Goal: Task Accomplishment & Management: Manage account settings

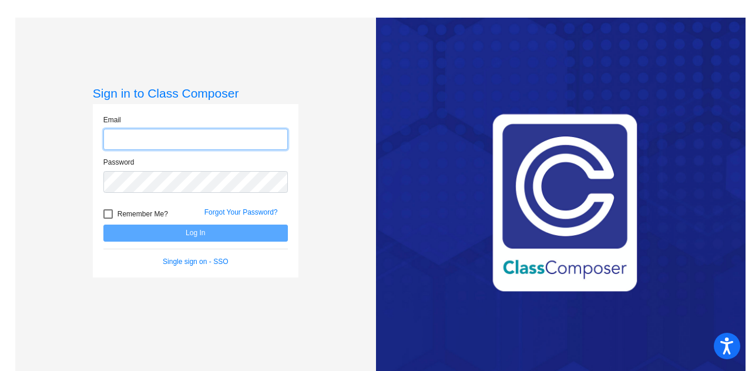
type input "[PERSON_NAME][EMAIL_ADDRESS][PERSON_NAME][DOMAIN_NAME]"
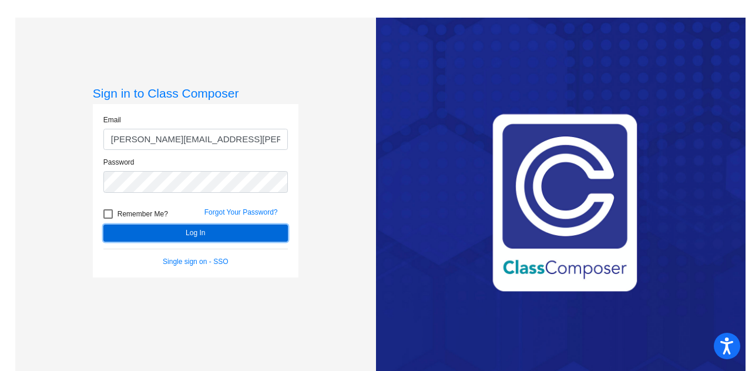
click at [186, 230] on button "Log In" at bounding box center [195, 232] width 185 height 17
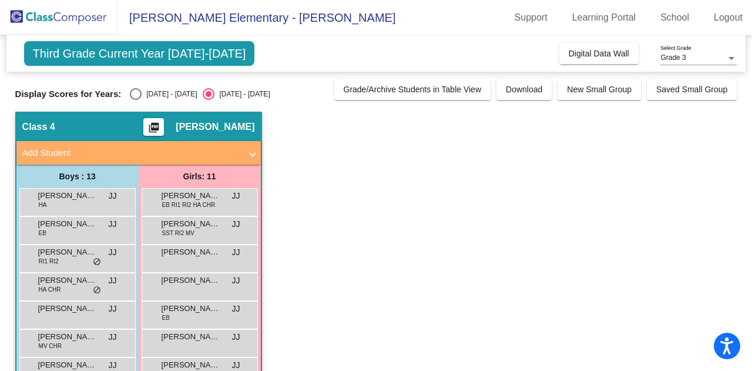
scroll to position [95, 0]
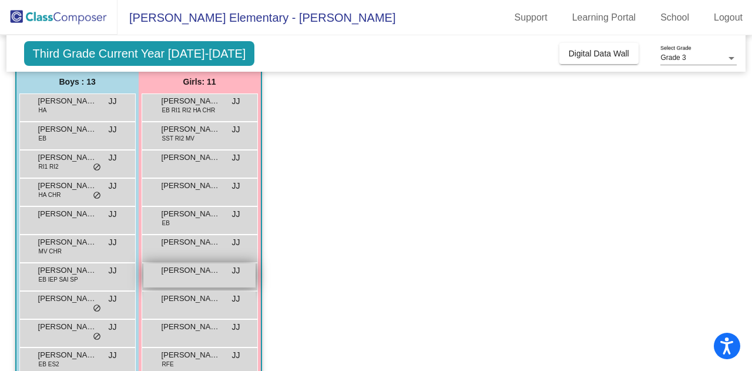
click at [186, 271] on span "[PERSON_NAME]" at bounding box center [191, 270] width 59 height 12
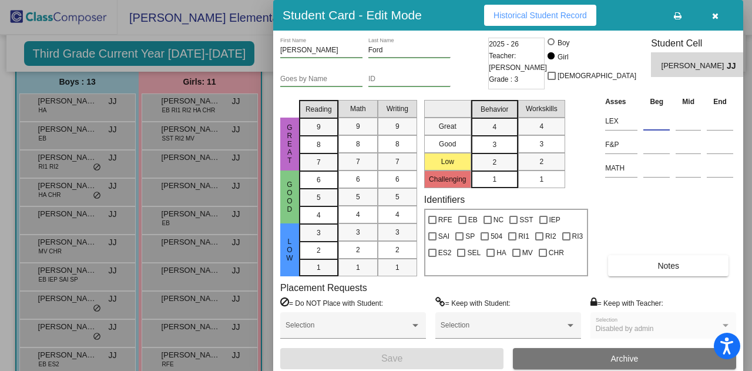
click at [653, 125] on input at bounding box center [656, 121] width 26 height 18
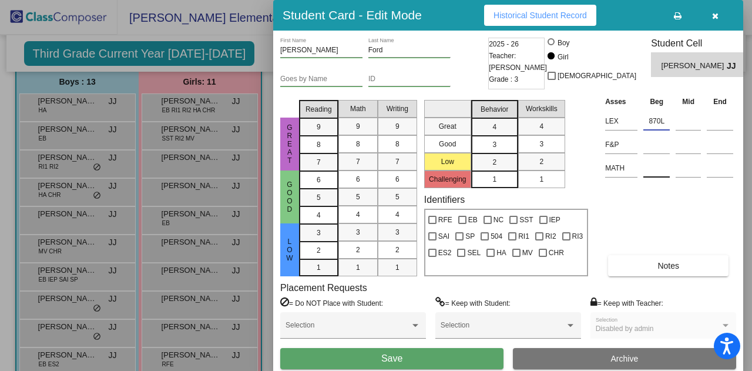
type input "870L"
click at [648, 177] on input at bounding box center [656, 168] width 26 height 18
type input "560"
click at [683, 222] on div "Asses Beg Mid End LEX 870L F&P MATH 560 Notes" at bounding box center [669, 185] width 134 height 181
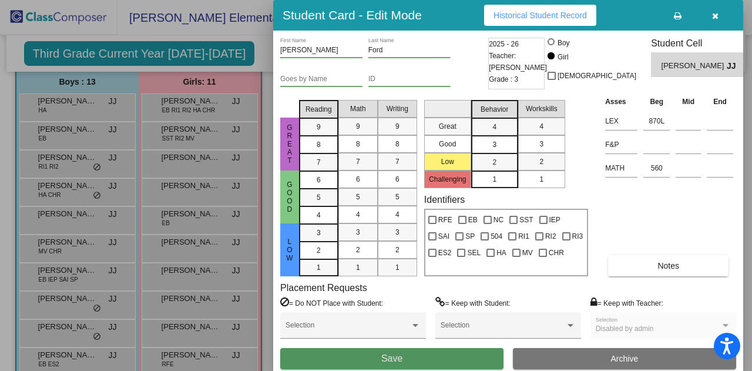
click at [404, 355] on button "Save" at bounding box center [391, 358] width 223 height 21
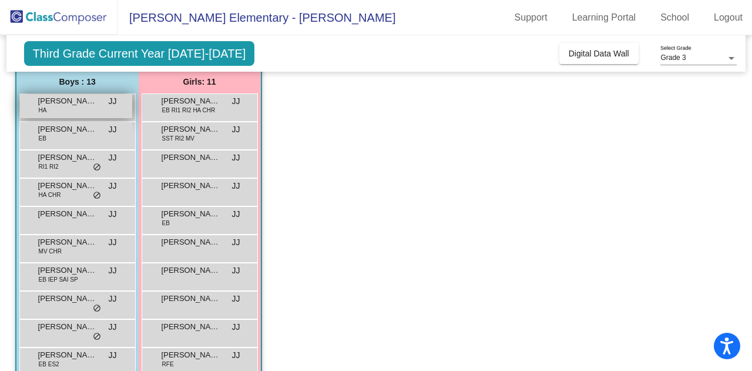
click at [67, 109] on div "[PERSON_NAME] [PERSON_NAME] lock do_not_disturb_alt" at bounding box center [76, 106] width 112 height 24
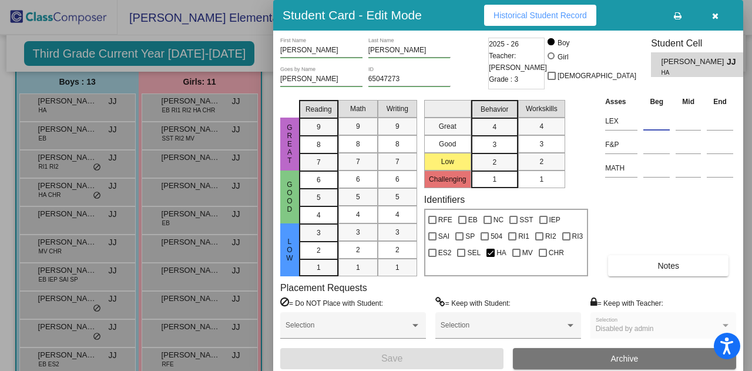
click at [649, 129] on input at bounding box center [656, 121] width 26 height 18
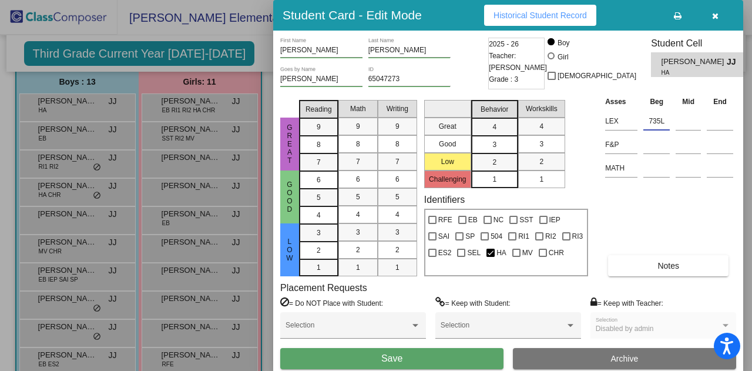
type input "735L"
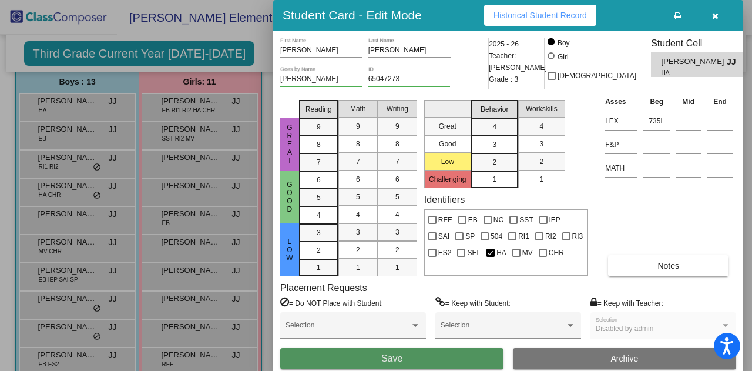
click at [357, 354] on button "Save" at bounding box center [391, 358] width 223 height 21
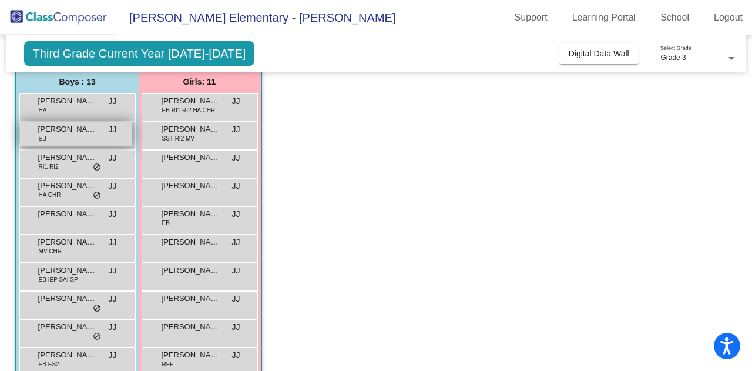
click at [68, 132] on span "[PERSON_NAME] [PERSON_NAME]" at bounding box center [67, 129] width 59 height 12
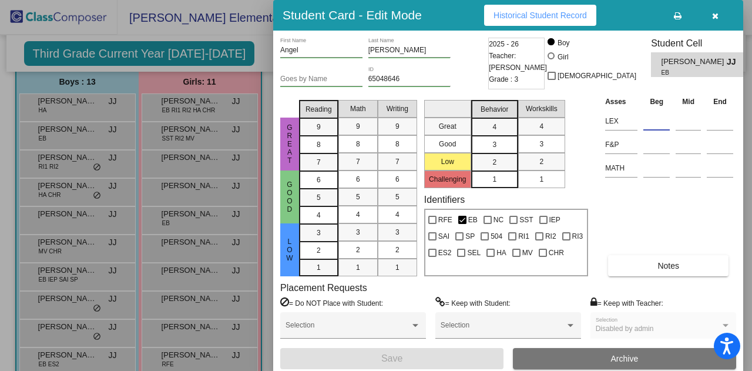
click at [648, 122] on input at bounding box center [656, 121] width 26 height 18
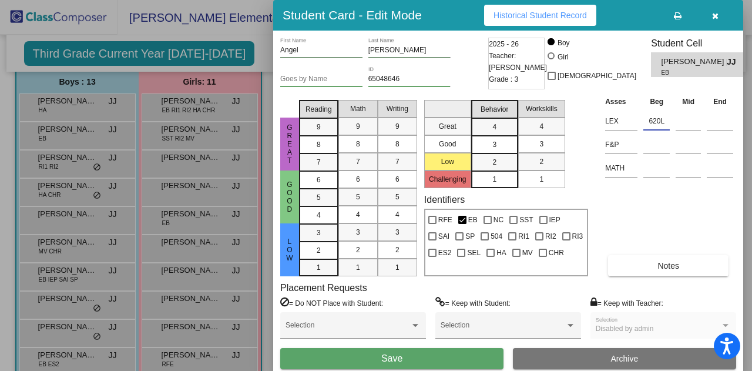
type input "620L"
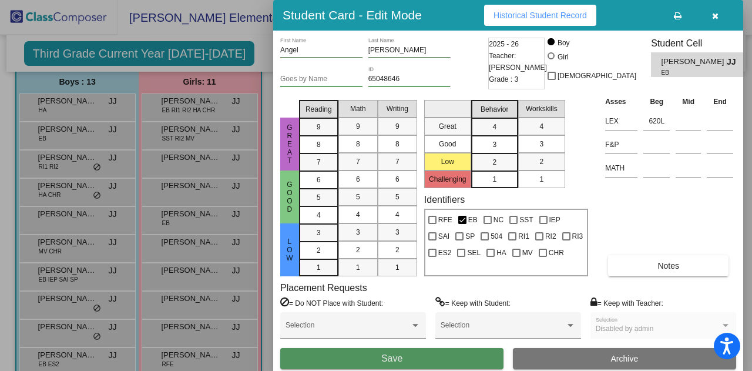
click at [429, 360] on button "Save" at bounding box center [391, 358] width 223 height 21
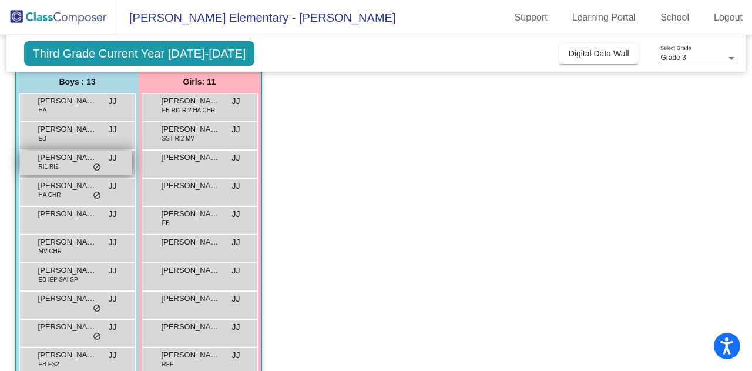
click at [67, 159] on span "[PERSON_NAME]" at bounding box center [67, 158] width 59 height 12
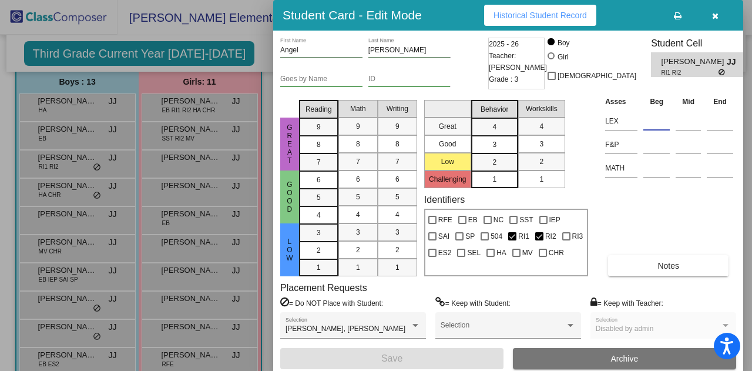
click at [648, 123] on input at bounding box center [656, 121] width 26 height 18
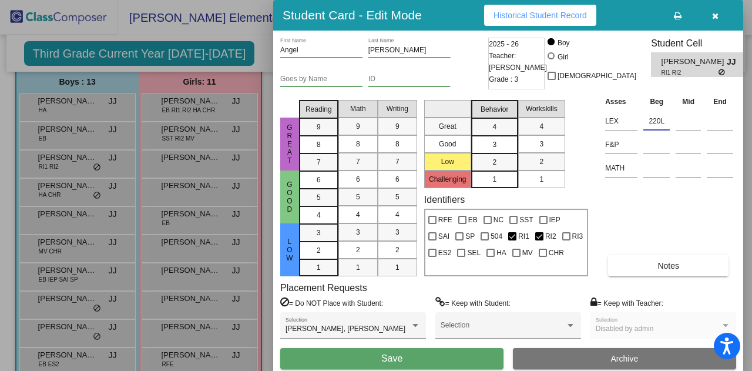
type input "220L"
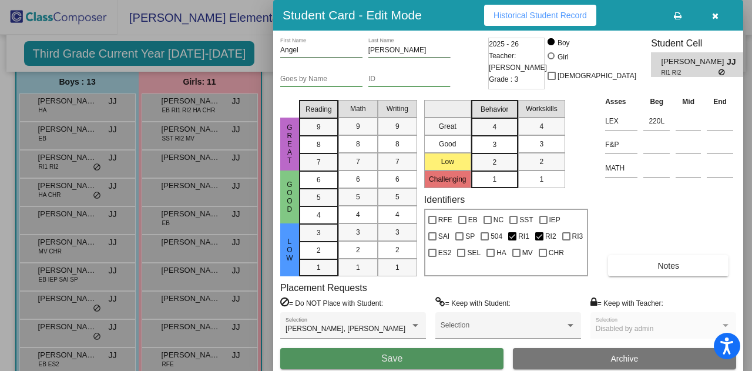
click at [320, 359] on button "Save" at bounding box center [391, 358] width 223 height 21
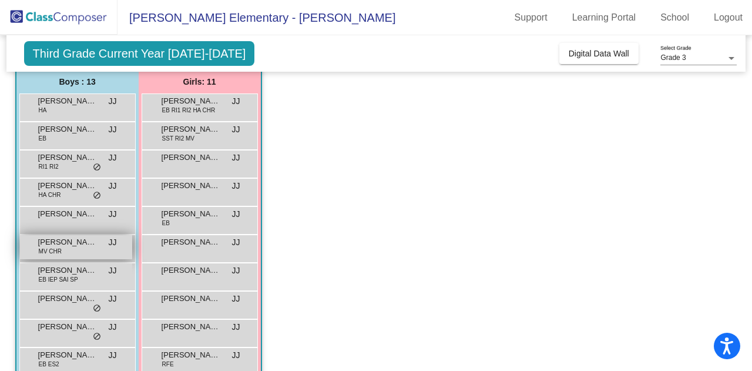
click at [76, 250] on div "[PERSON_NAME] MV CHR JJ lock do_not_disturb_alt" at bounding box center [76, 247] width 112 height 24
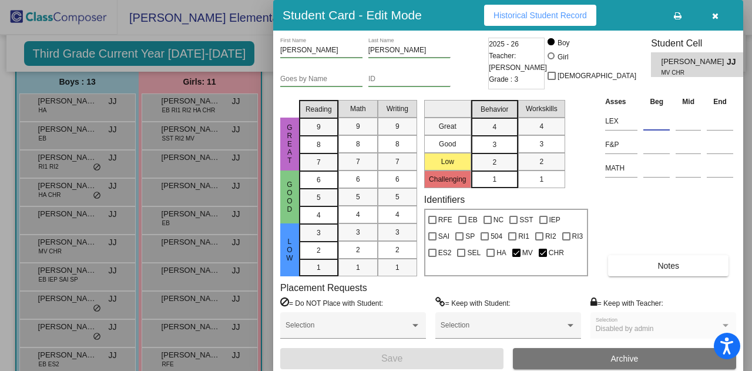
click at [646, 116] on input at bounding box center [656, 121] width 26 height 18
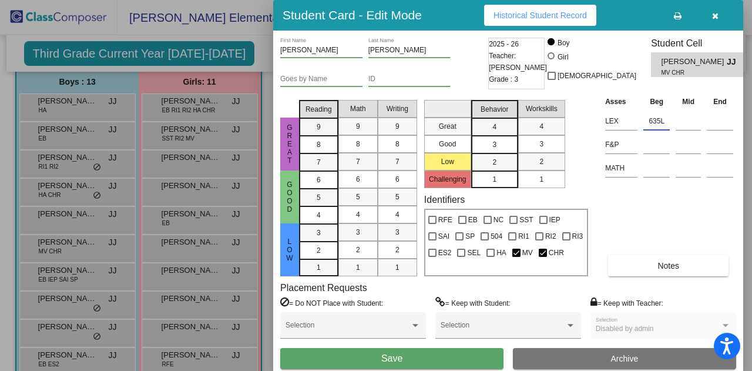
type input "635L"
click at [409, 360] on button "Save" at bounding box center [391, 358] width 223 height 21
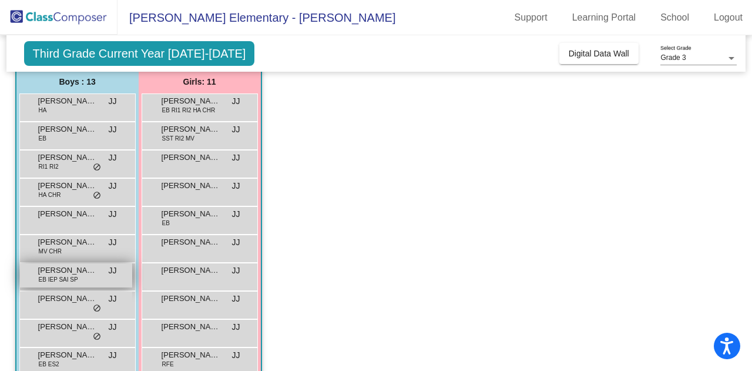
click at [65, 273] on span "[PERSON_NAME]" at bounding box center [67, 270] width 59 height 12
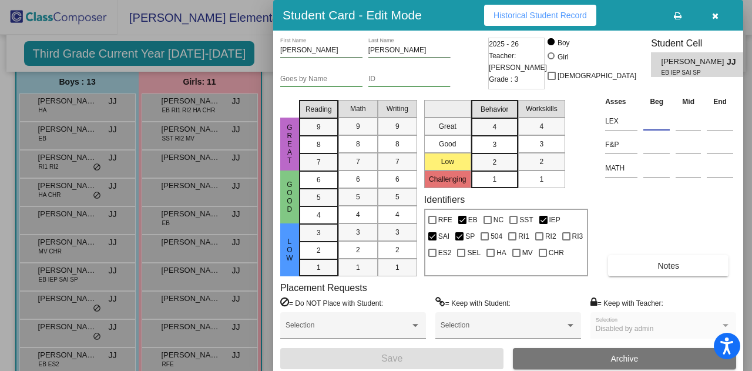
click at [652, 115] on input at bounding box center [656, 121] width 26 height 18
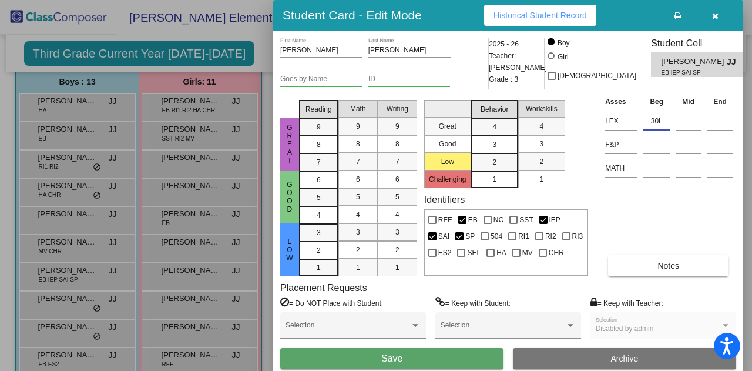
type input "30L"
click at [648, 173] on input at bounding box center [656, 168] width 26 height 18
type input "EM60"
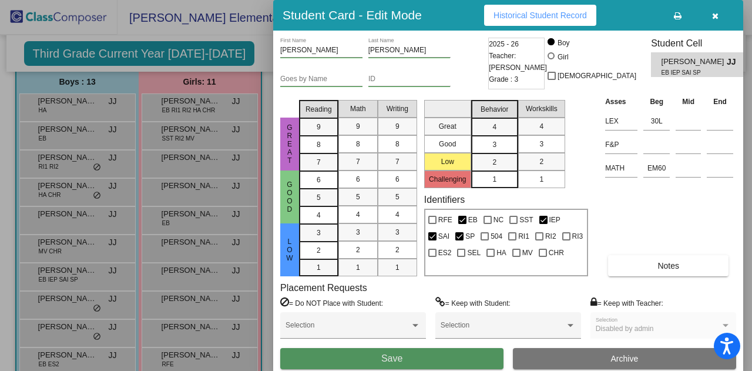
click at [413, 363] on button "Save" at bounding box center [391, 358] width 223 height 21
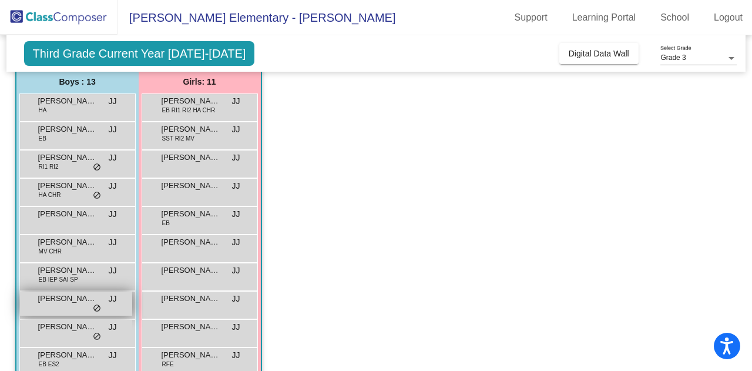
click at [72, 301] on span "[PERSON_NAME]" at bounding box center [67, 299] width 59 height 12
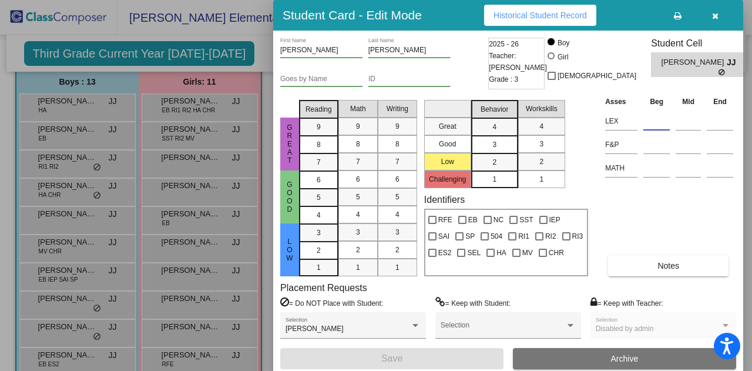
click at [656, 120] on input at bounding box center [656, 121] width 26 height 18
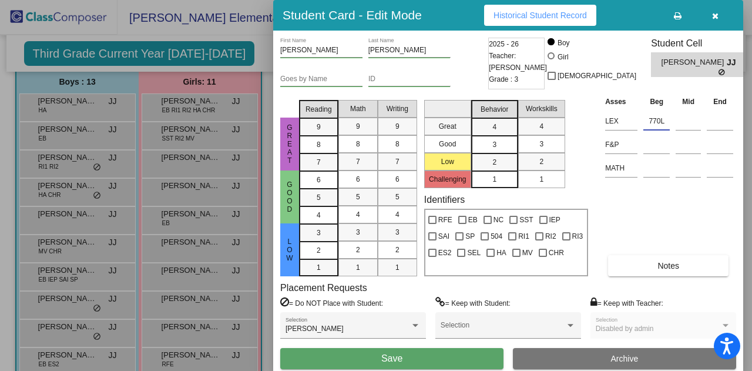
type input "770L"
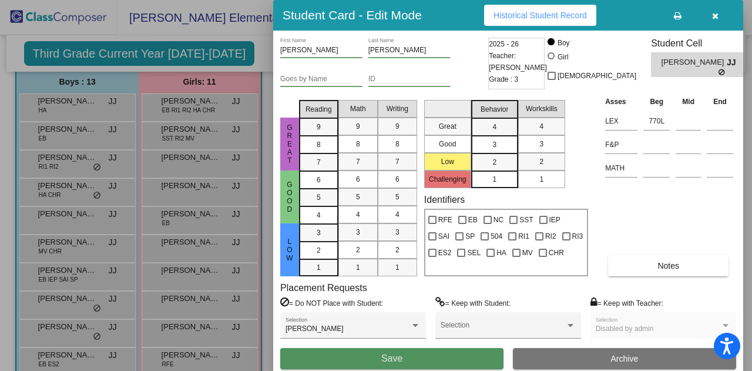
click at [369, 355] on button "Save" at bounding box center [391, 358] width 223 height 21
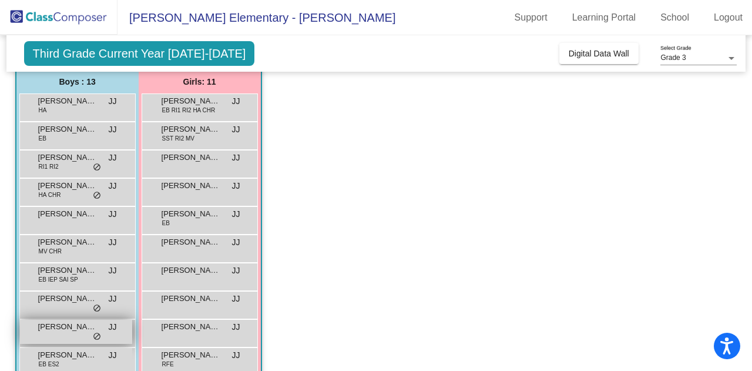
click at [44, 327] on span "[PERSON_NAME]" at bounding box center [67, 327] width 59 height 12
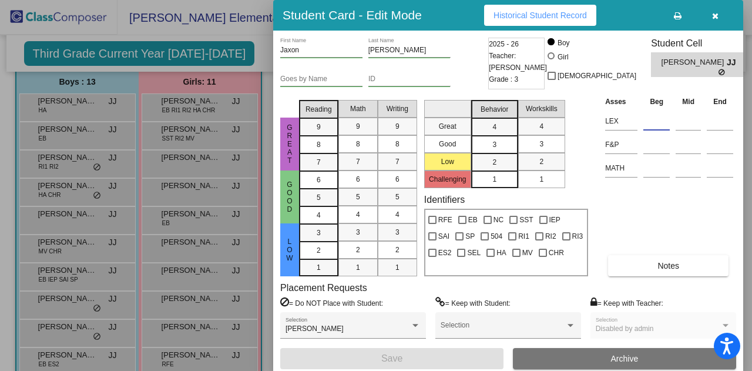
click at [653, 116] on input at bounding box center [656, 121] width 26 height 18
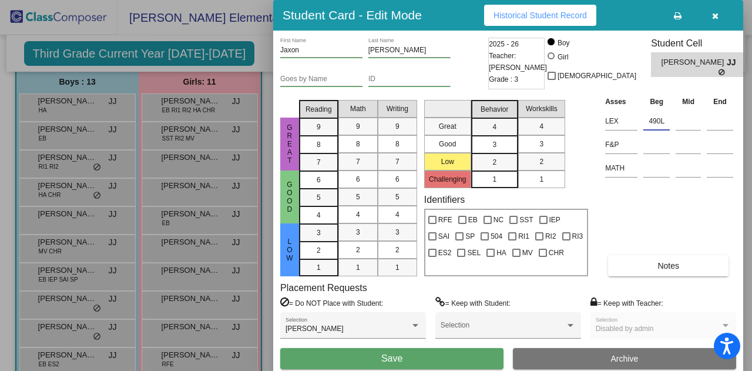
type input "490L"
click at [653, 176] on input at bounding box center [656, 168] width 26 height 18
type input "345"
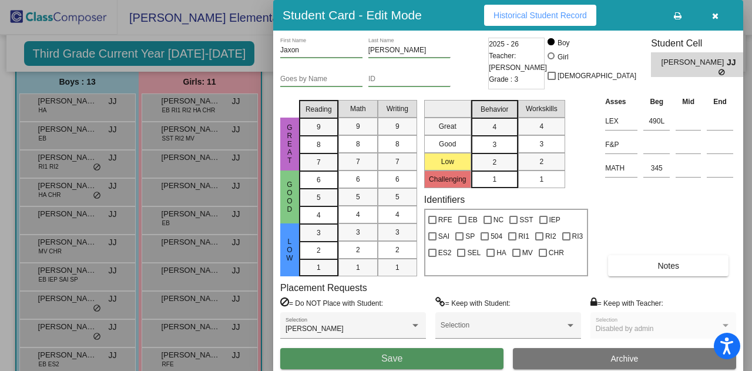
click at [382, 358] on span "Save" at bounding box center [391, 358] width 21 height 10
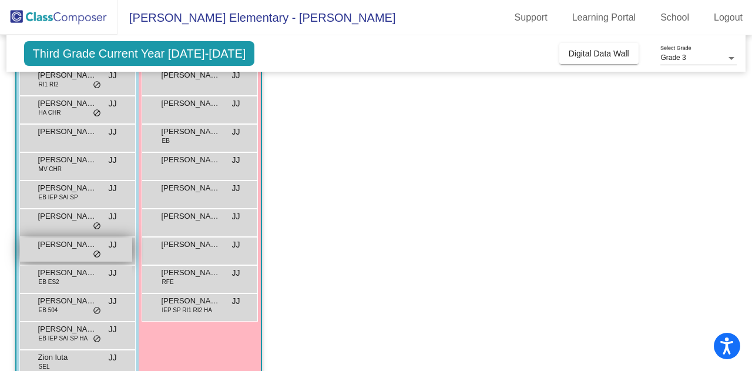
scroll to position [185, 0]
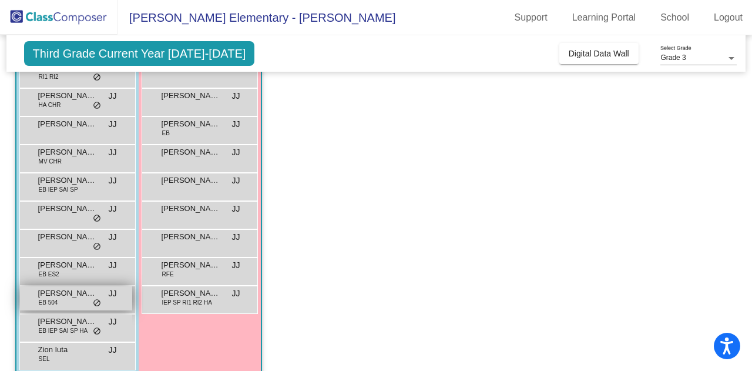
click at [60, 297] on span "[PERSON_NAME]" at bounding box center [67, 293] width 59 height 12
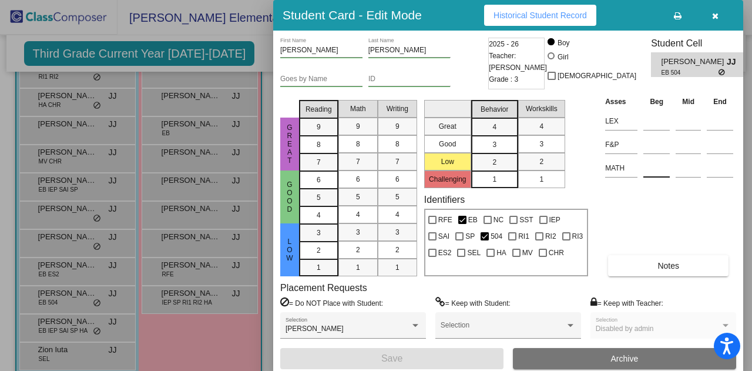
click at [654, 159] on div at bounding box center [656, 166] width 26 height 21
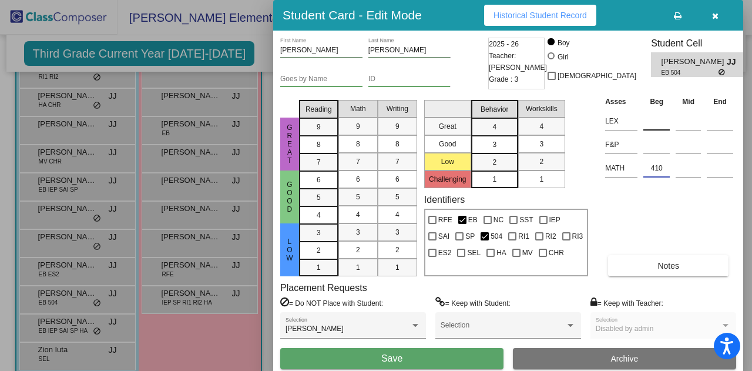
type input "410"
click at [645, 120] on input at bounding box center [656, 121] width 26 height 18
type input "510L"
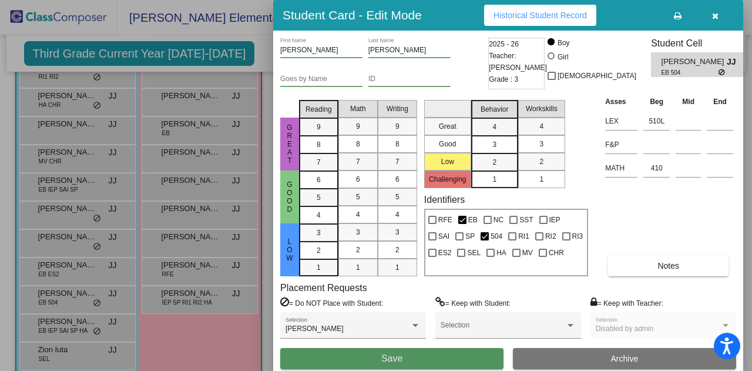
click at [388, 360] on span "Save" at bounding box center [391, 358] width 21 height 10
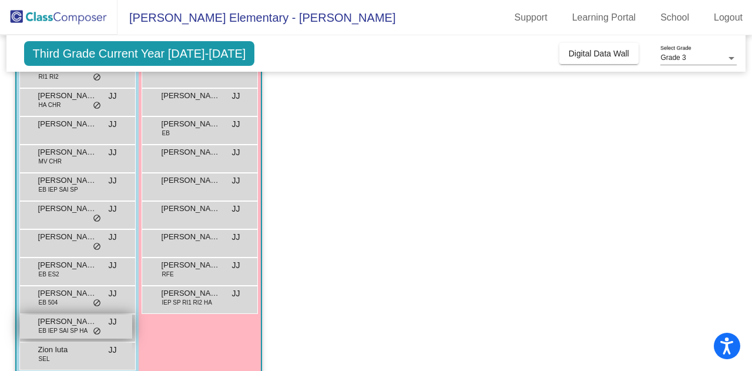
click at [56, 326] on span "EB IEP SAI SP HA" at bounding box center [63, 330] width 49 height 9
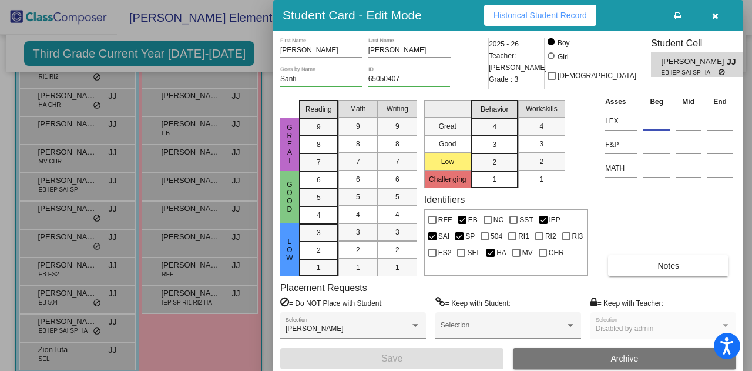
click at [644, 120] on input at bounding box center [656, 121] width 26 height 18
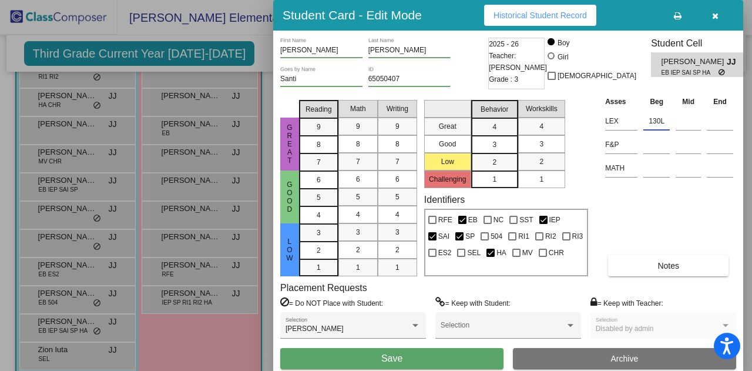
type input "130L"
click at [651, 165] on input at bounding box center [656, 168] width 26 height 18
type input "135"
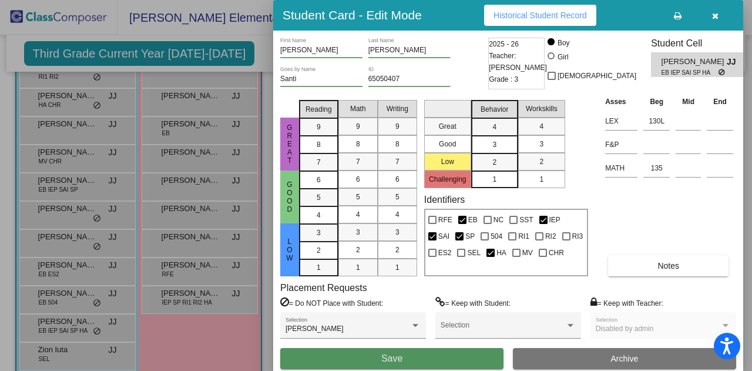
click at [403, 357] on button "Save" at bounding box center [391, 358] width 223 height 21
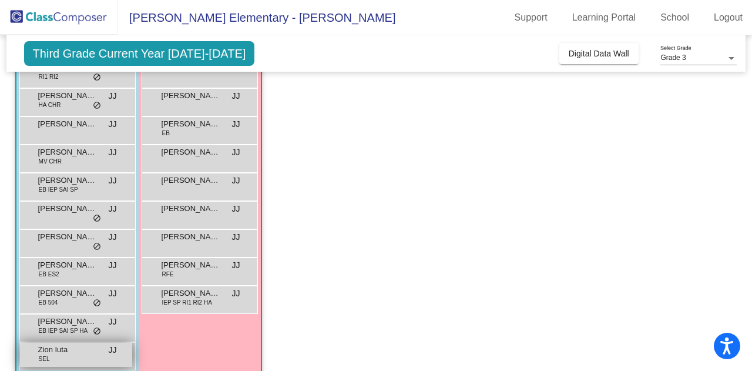
click at [41, 355] on span "SEL" at bounding box center [44, 358] width 11 height 9
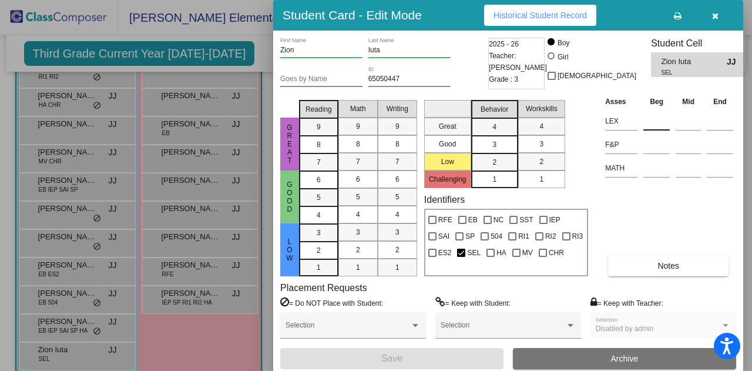
click at [653, 118] on input at bounding box center [656, 121] width 26 height 18
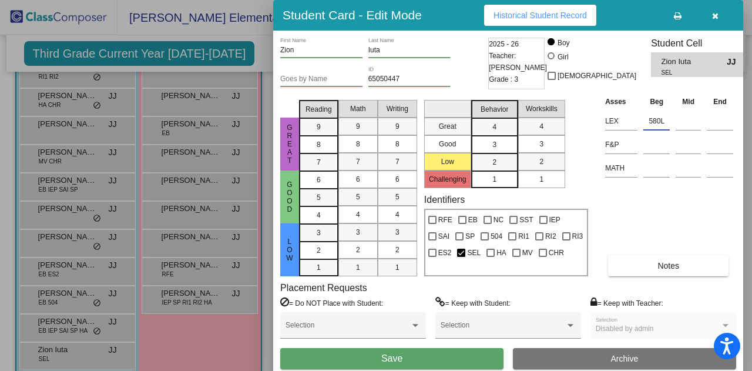
type input "580L"
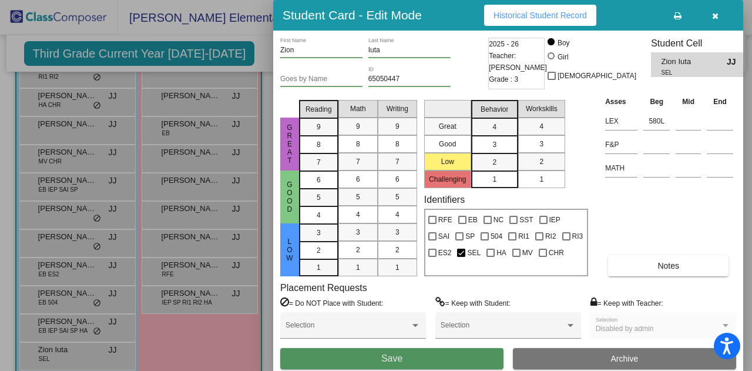
click at [378, 357] on button "Save" at bounding box center [391, 358] width 223 height 21
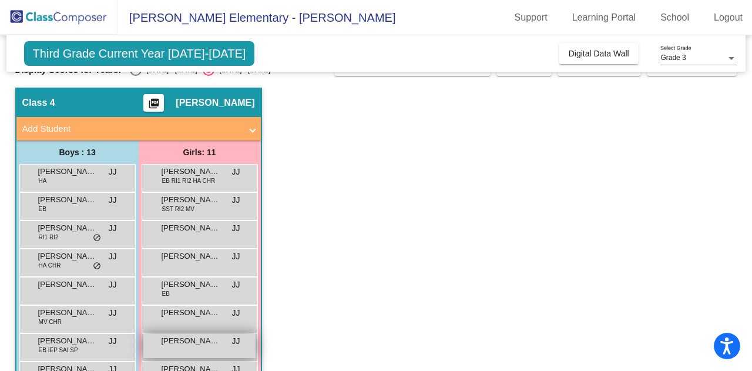
scroll to position [15, 0]
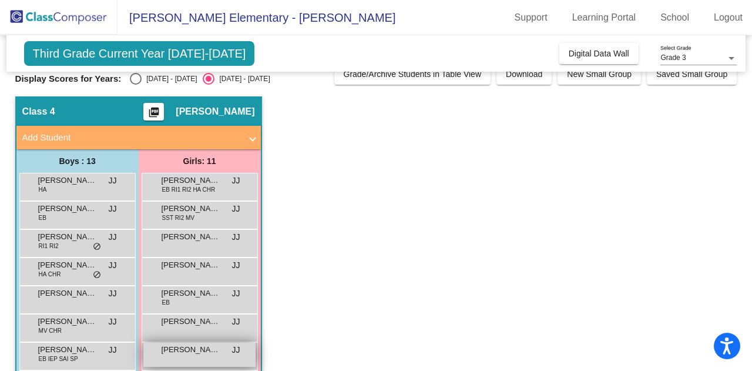
click at [217, 189] on div "[PERSON_NAME] RI1 RI2 HA CHR JJ lock do_not_disturb_alt" at bounding box center [199, 185] width 112 height 24
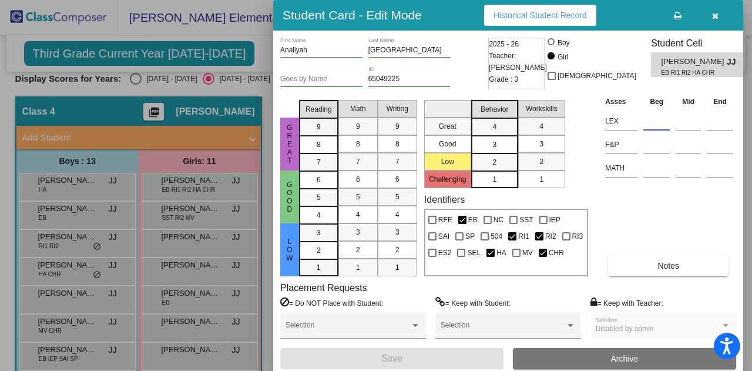
click at [651, 122] on input at bounding box center [656, 121] width 26 height 18
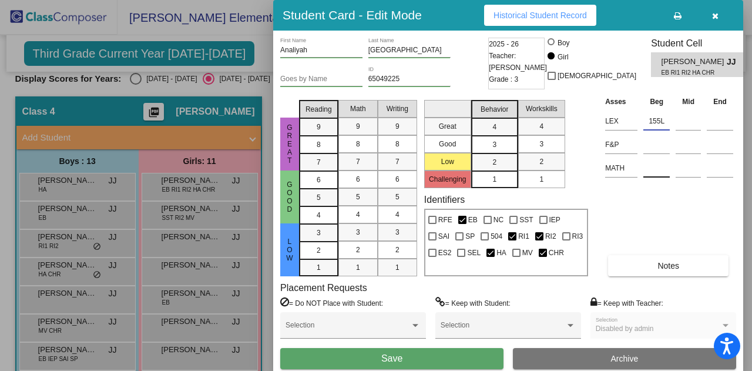
type input "155L"
click at [651, 173] on input at bounding box center [656, 168] width 26 height 18
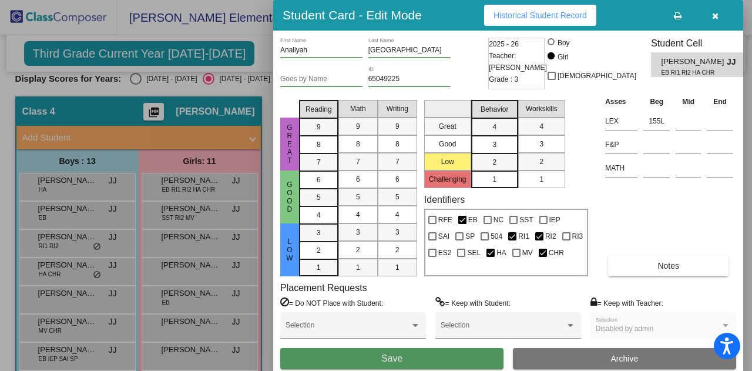
click at [312, 355] on button "Save" at bounding box center [391, 358] width 223 height 21
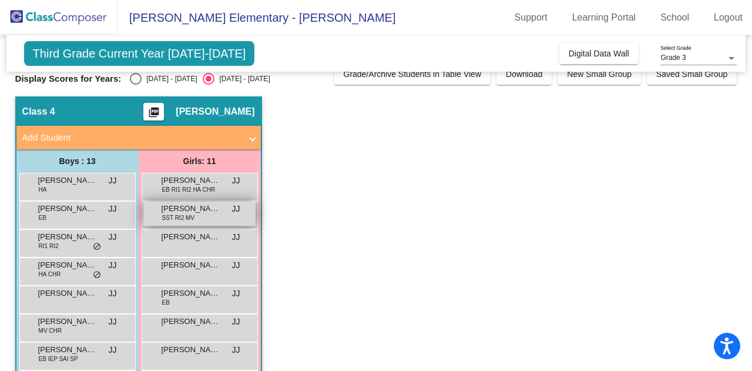
click at [201, 207] on span "[PERSON_NAME]" at bounding box center [191, 209] width 59 height 12
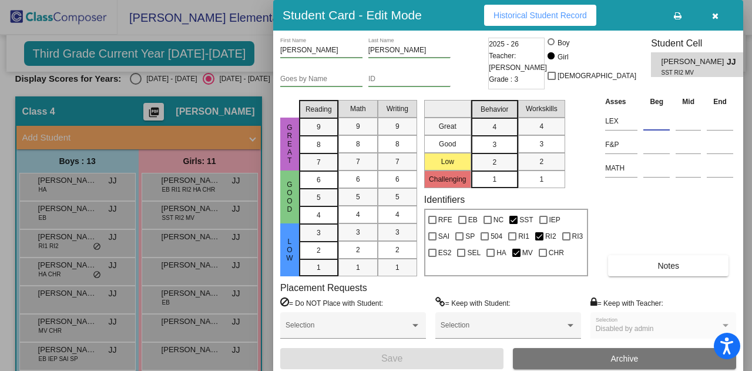
click at [655, 118] on input at bounding box center [656, 121] width 26 height 18
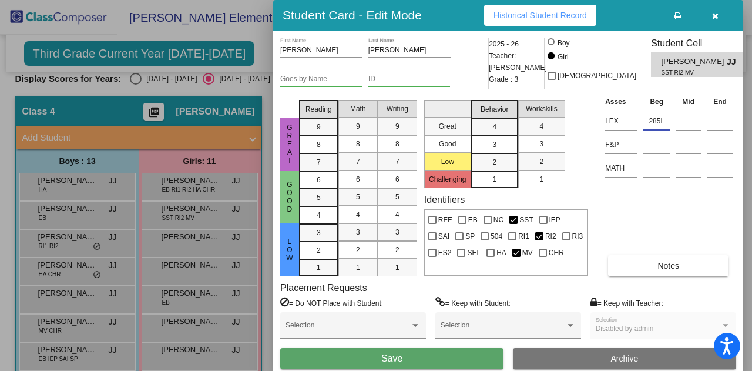
type input "285L"
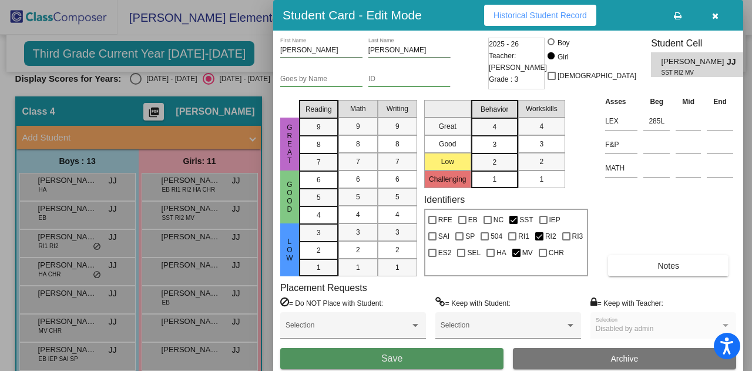
click at [380, 361] on button "Save" at bounding box center [391, 358] width 223 height 21
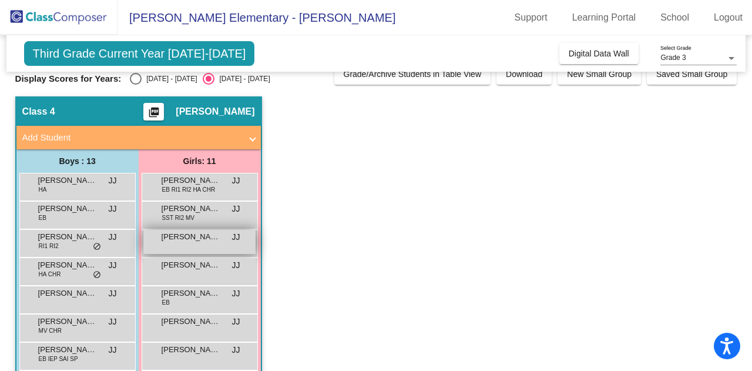
click at [195, 247] on div "[PERSON_NAME] JJ lock do_not_disturb_alt" at bounding box center [199, 242] width 112 height 24
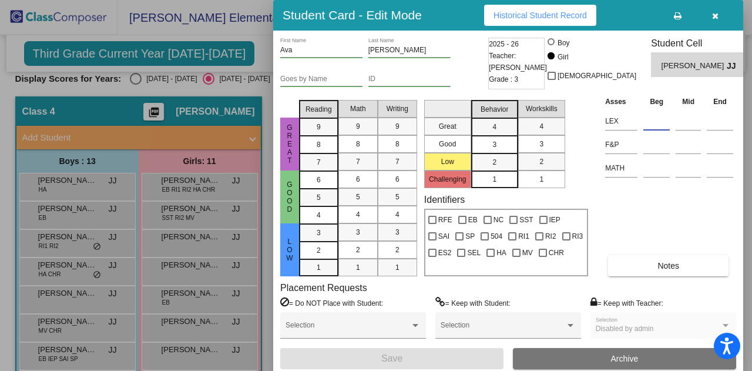
click at [653, 125] on input at bounding box center [656, 121] width 26 height 18
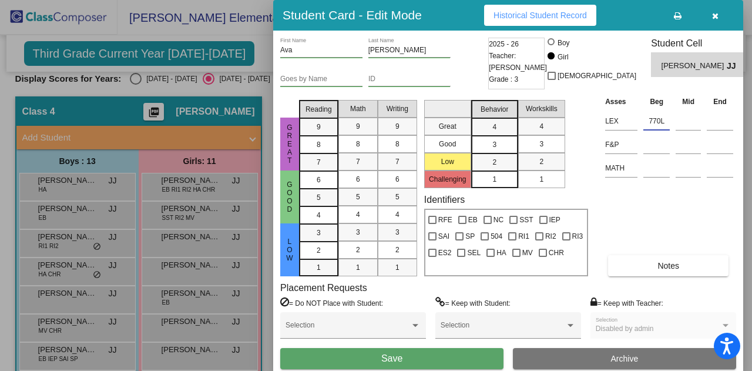
type input "770L"
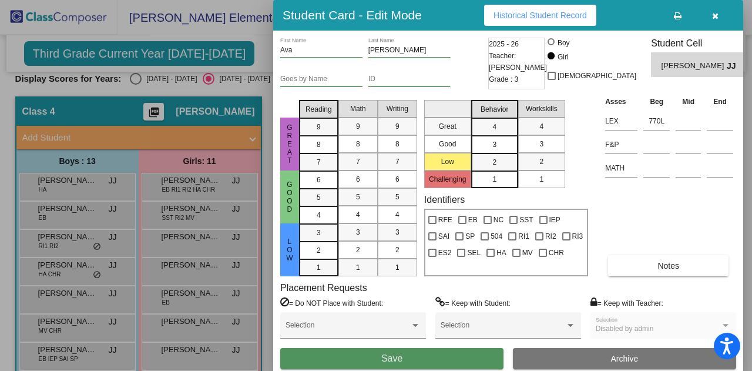
click at [425, 353] on button "Save" at bounding box center [391, 358] width 223 height 21
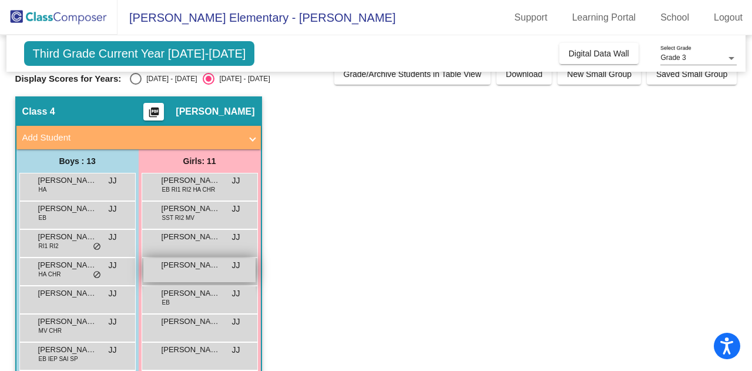
click at [194, 269] on span "[PERSON_NAME]" at bounding box center [191, 265] width 59 height 12
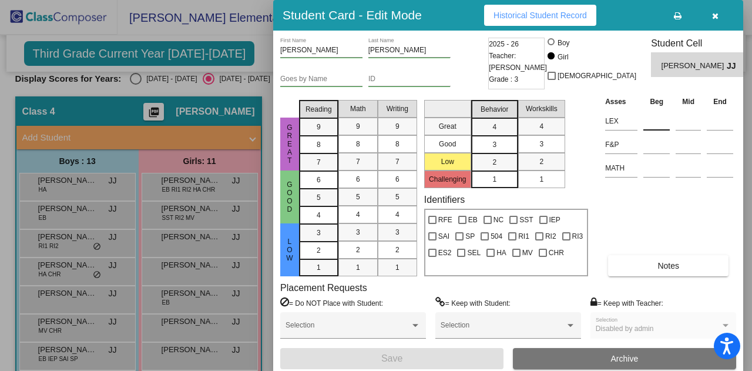
click at [653, 120] on input at bounding box center [656, 121] width 26 height 18
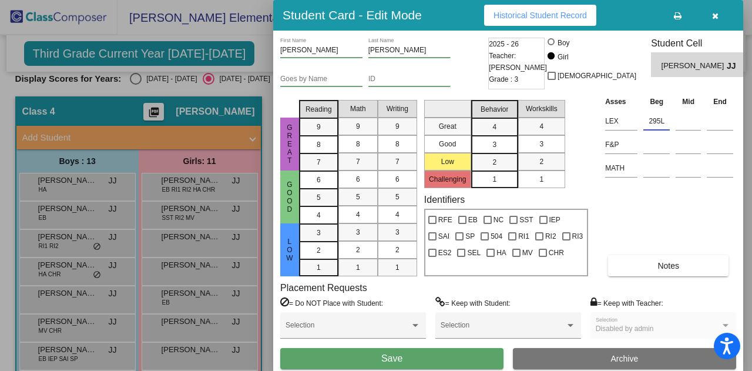
type input "295L"
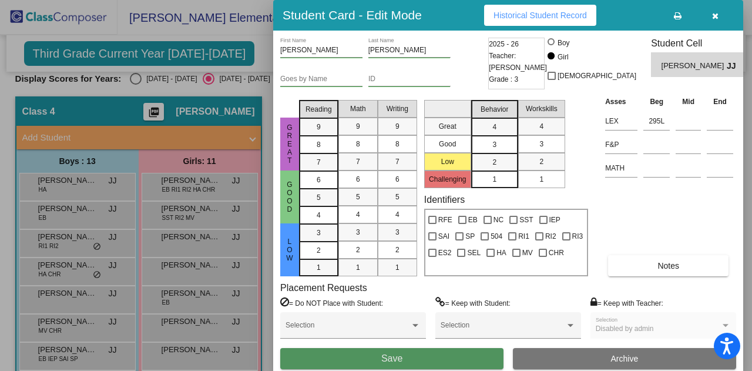
click at [425, 351] on button "Save" at bounding box center [391, 358] width 223 height 21
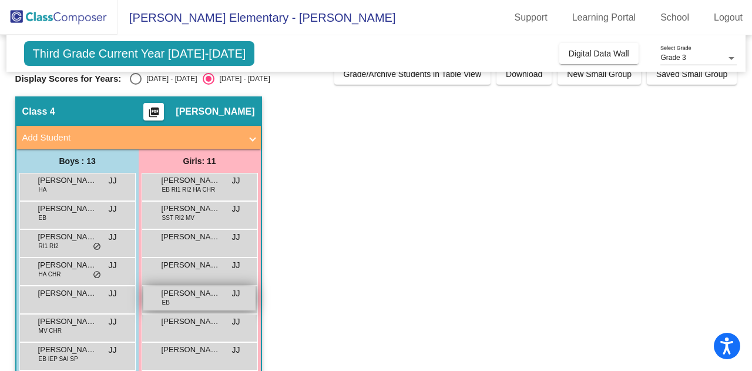
click at [177, 299] on div "[PERSON_NAME] EB JJ lock do_not_disturb_alt" at bounding box center [199, 298] width 112 height 24
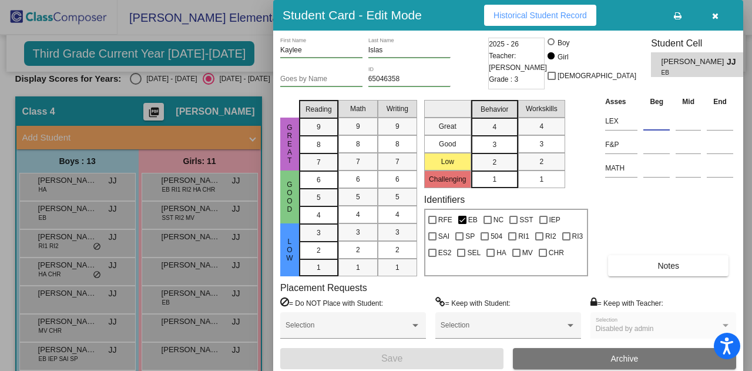
click at [648, 128] on input at bounding box center [656, 121] width 26 height 18
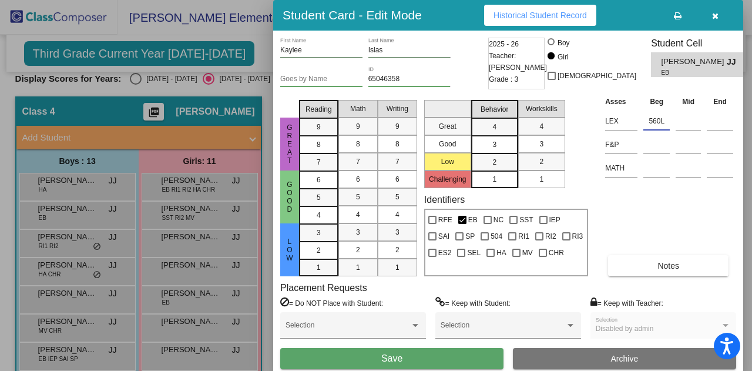
type input "560L"
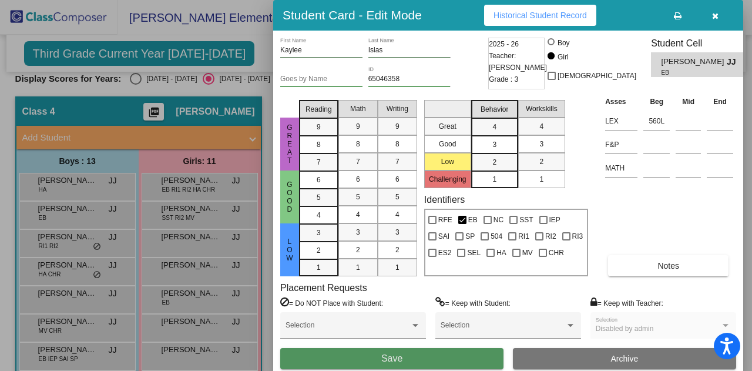
click at [388, 356] on span "Save" at bounding box center [391, 358] width 21 height 10
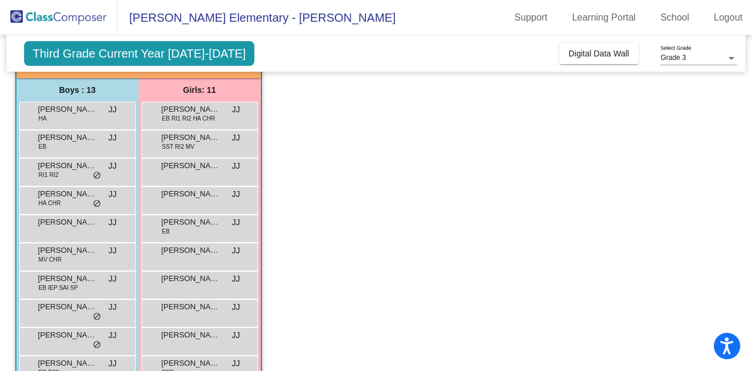
scroll to position [112, 0]
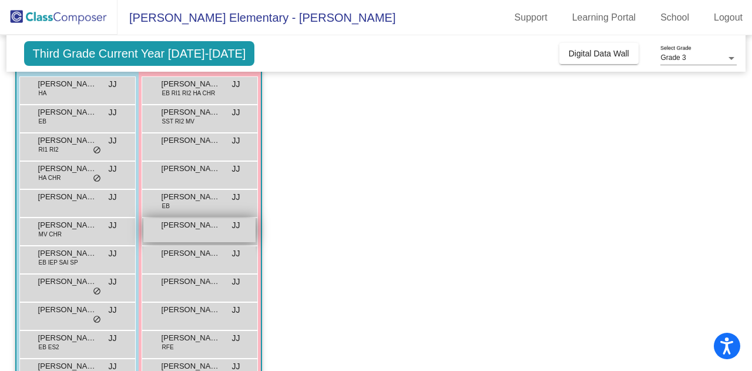
click at [199, 233] on div "[PERSON_NAME] lock do_not_disturb_alt" at bounding box center [199, 230] width 112 height 24
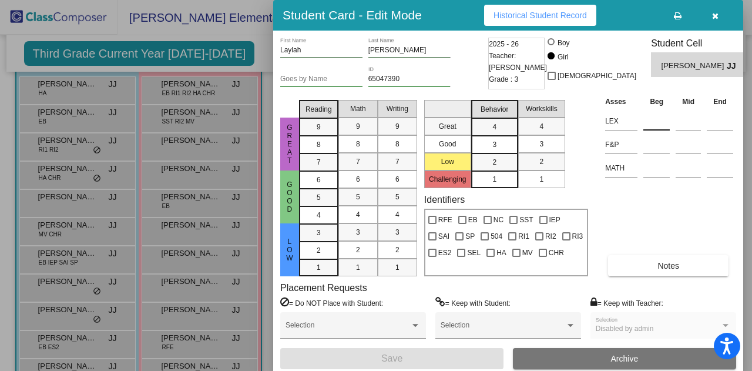
click at [649, 123] on input at bounding box center [656, 121] width 26 height 18
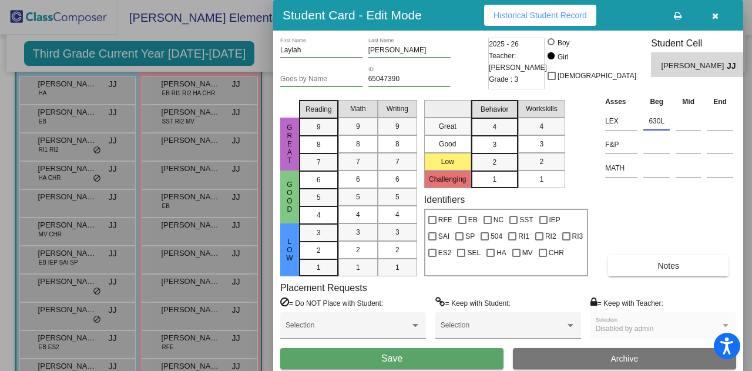
type input "630L"
click at [407, 358] on button "Save" at bounding box center [391, 358] width 223 height 21
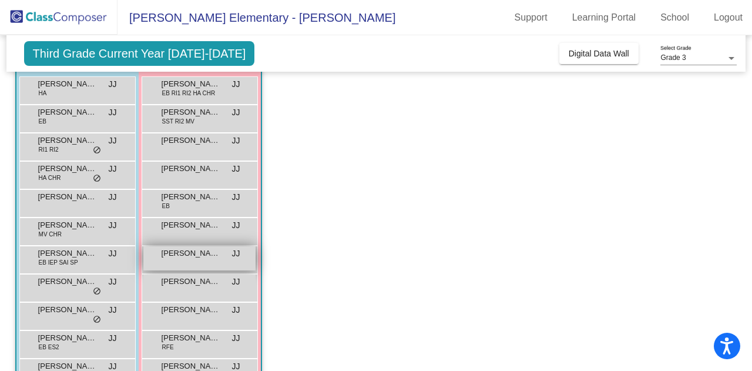
click at [194, 270] on div "[PERSON_NAME] JJ lock do_not_disturb_alt" at bounding box center [199, 258] width 112 height 24
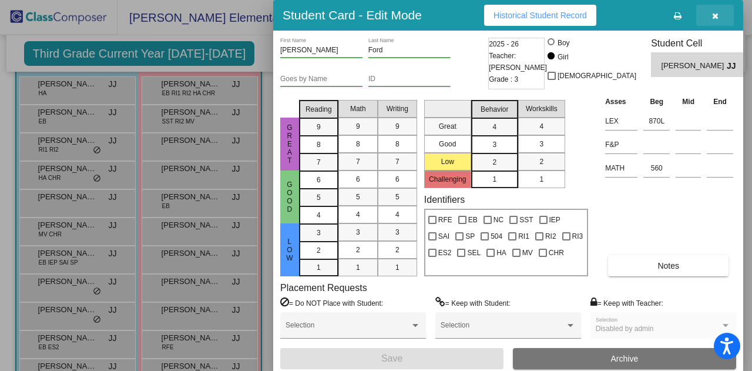
click at [715, 12] on icon "button" at bounding box center [715, 16] width 6 height 8
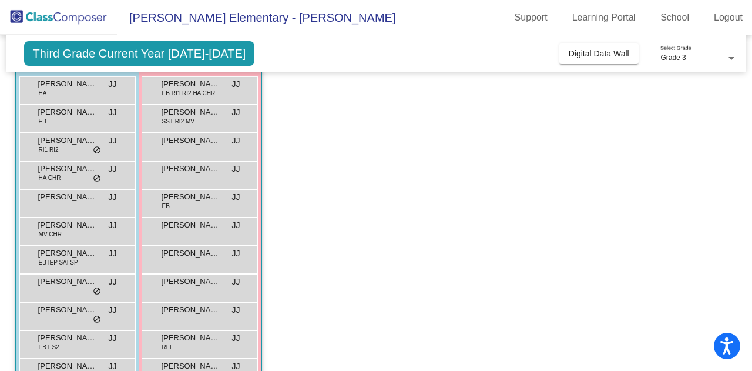
scroll to position [202, 0]
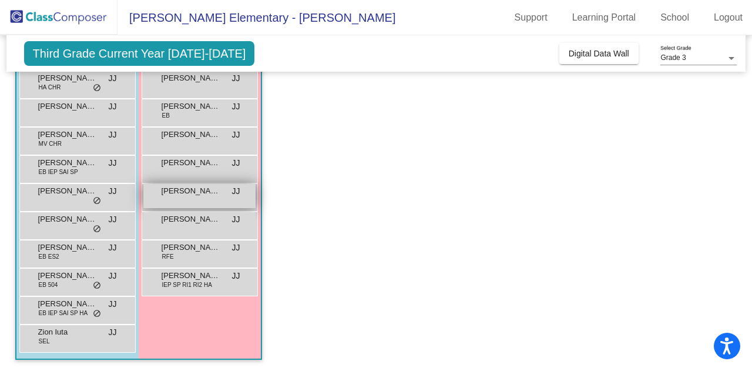
click at [199, 189] on span "[PERSON_NAME]" at bounding box center [191, 191] width 59 height 12
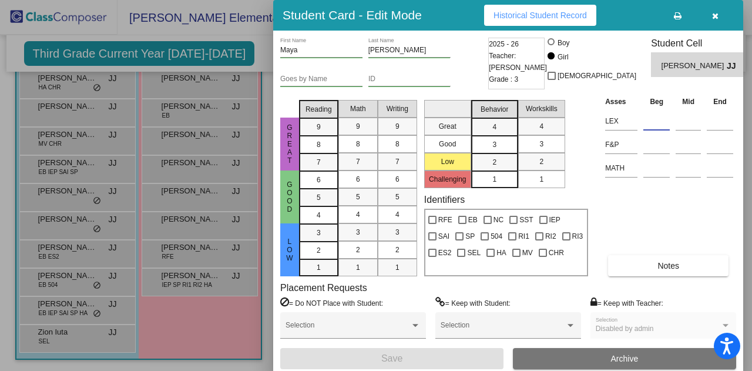
click at [646, 122] on input at bounding box center [656, 121] width 26 height 18
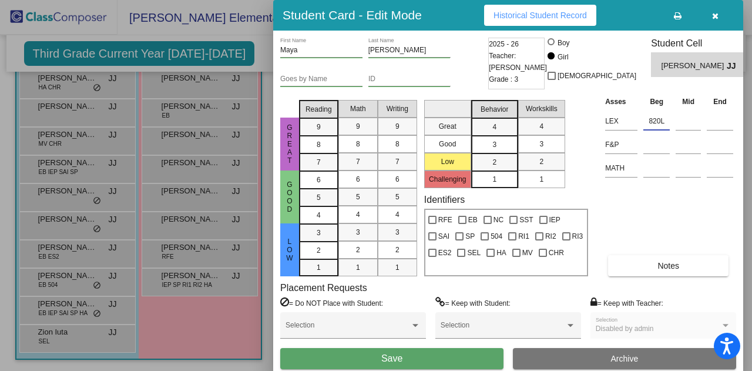
type input "820L"
click at [659, 160] on input at bounding box center [656, 168] width 26 height 18
type input "455"
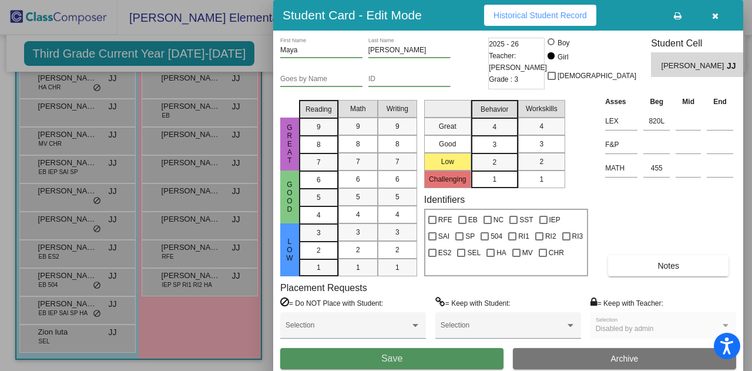
click at [378, 364] on button "Save" at bounding box center [391, 358] width 223 height 21
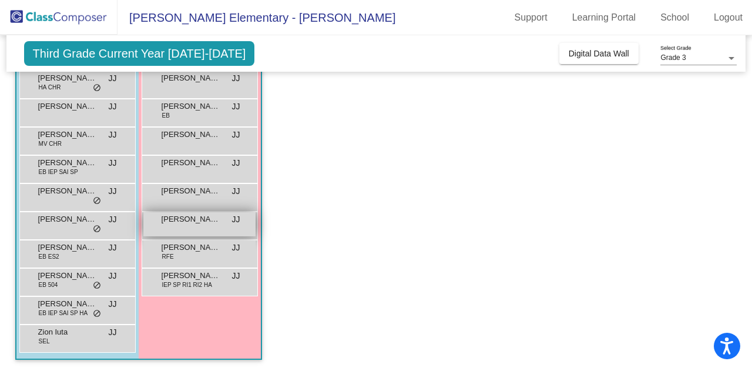
click at [165, 226] on div "[PERSON_NAME] lock do_not_disturb_alt" at bounding box center [199, 224] width 112 height 24
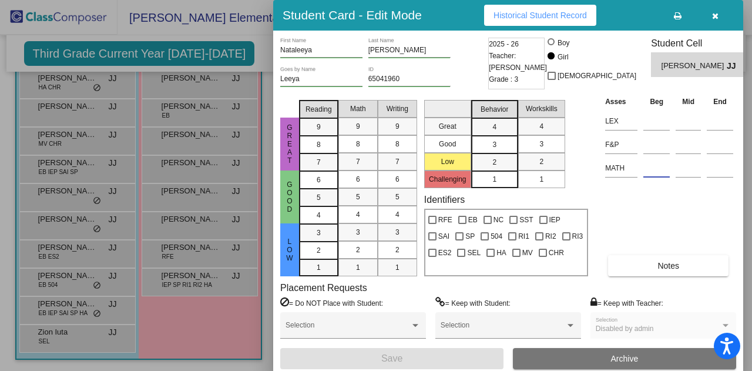
click at [663, 167] on input at bounding box center [656, 168] width 26 height 18
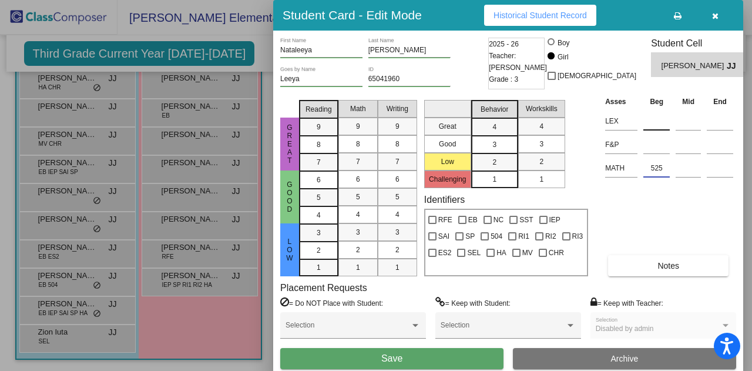
type input "525"
click at [663, 123] on input at bounding box center [656, 121] width 26 height 18
type input "495L"
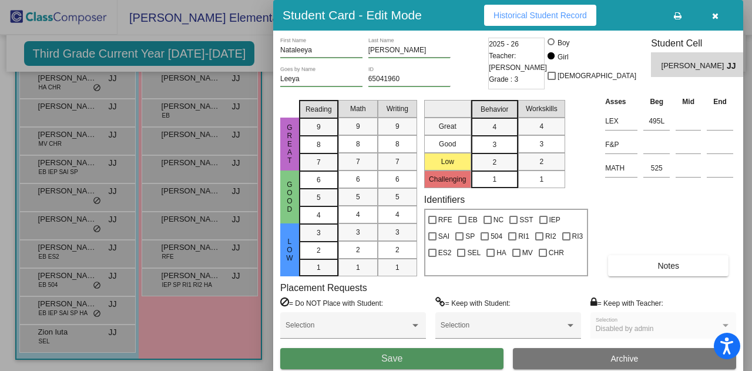
click at [360, 355] on button "Save" at bounding box center [391, 358] width 223 height 21
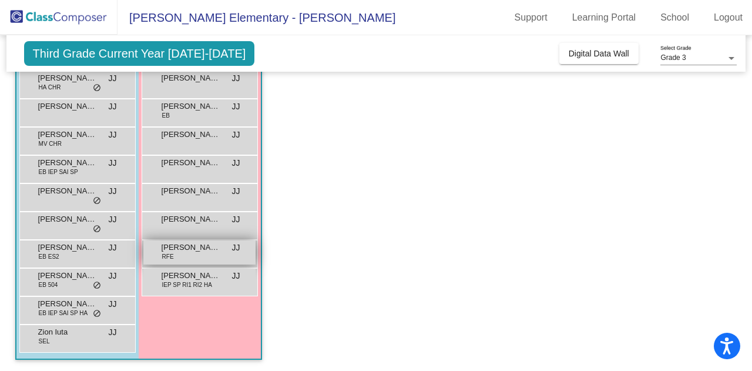
click at [185, 258] on div "[PERSON_NAME] RFE JJ lock do_not_disturb_alt" at bounding box center [199, 252] width 112 height 24
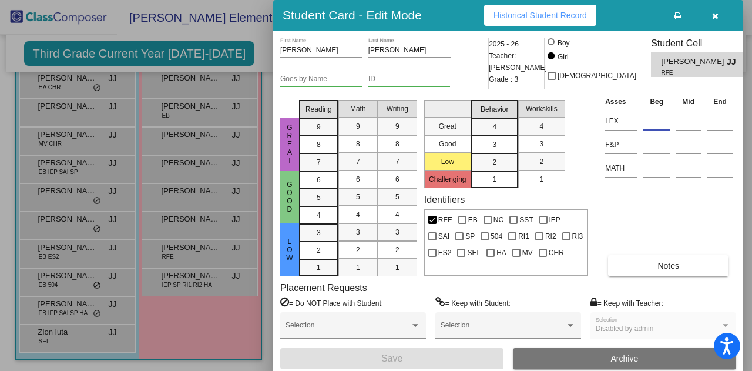
click at [645, 119] on input at bounding box center [656, 121] width 26 height 18
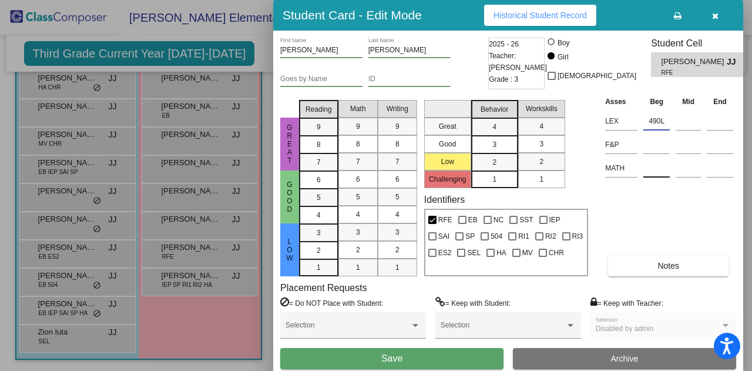
type input "490L"
click at [654, 169] on input at bounding box center [656, 168] width 26 height 18
type input "3"
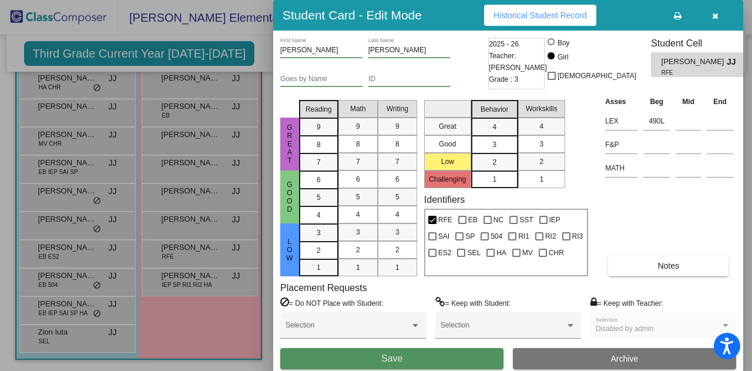
click at [383, 357] on span "Save" at bounding box center [391, 358] width 21 height 10
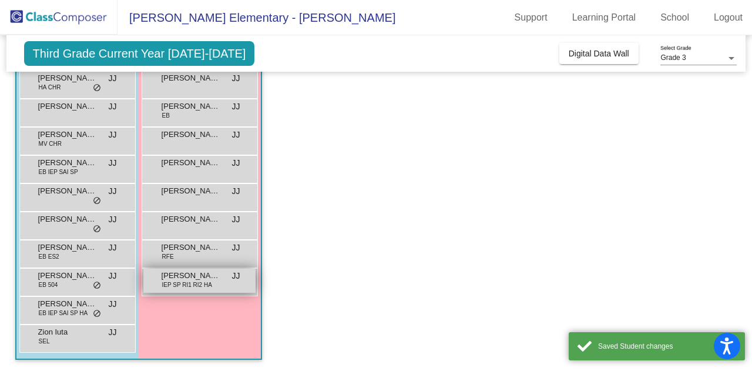
click at [194, 271] on span "[PERSON_NAME]" at bounding box center [191, 276] width 59 height 12
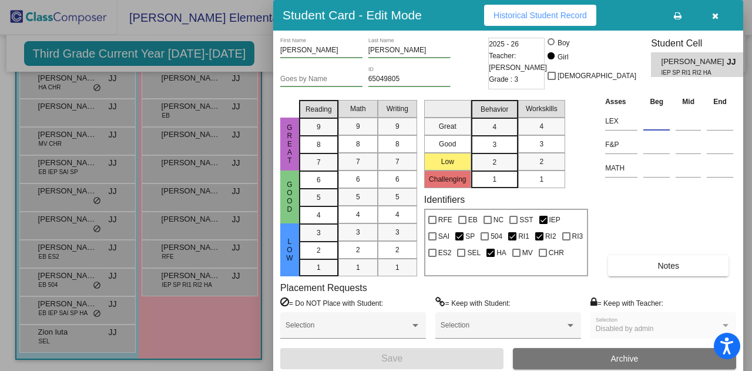
click at [653, 123] on input at bounding box center [656, 121] width 26 height 18
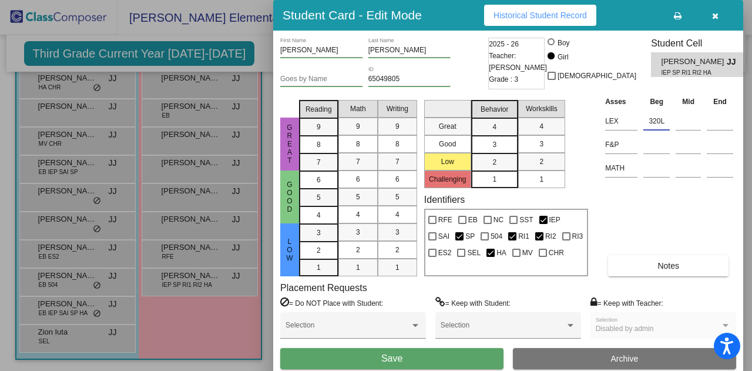
type input "320L"
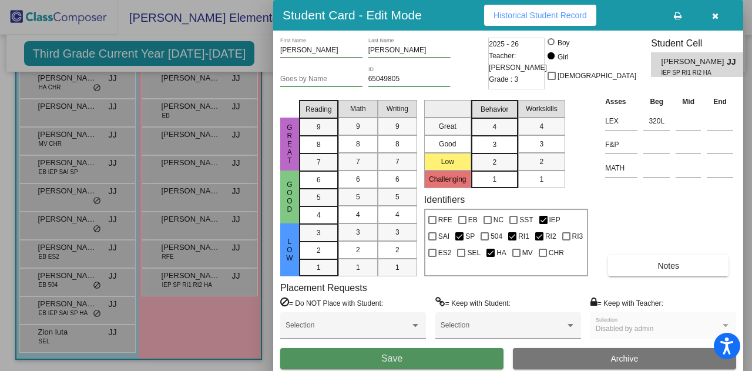
click at [370, 360] on button "Save" at bounding box center [391, 358] width 223 height 21
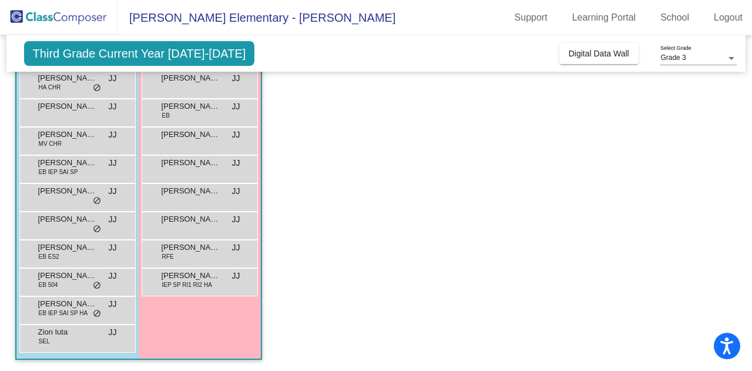
scroll to position [0, 0]
